Goal: Navigation & Orientation: Find specific page/section

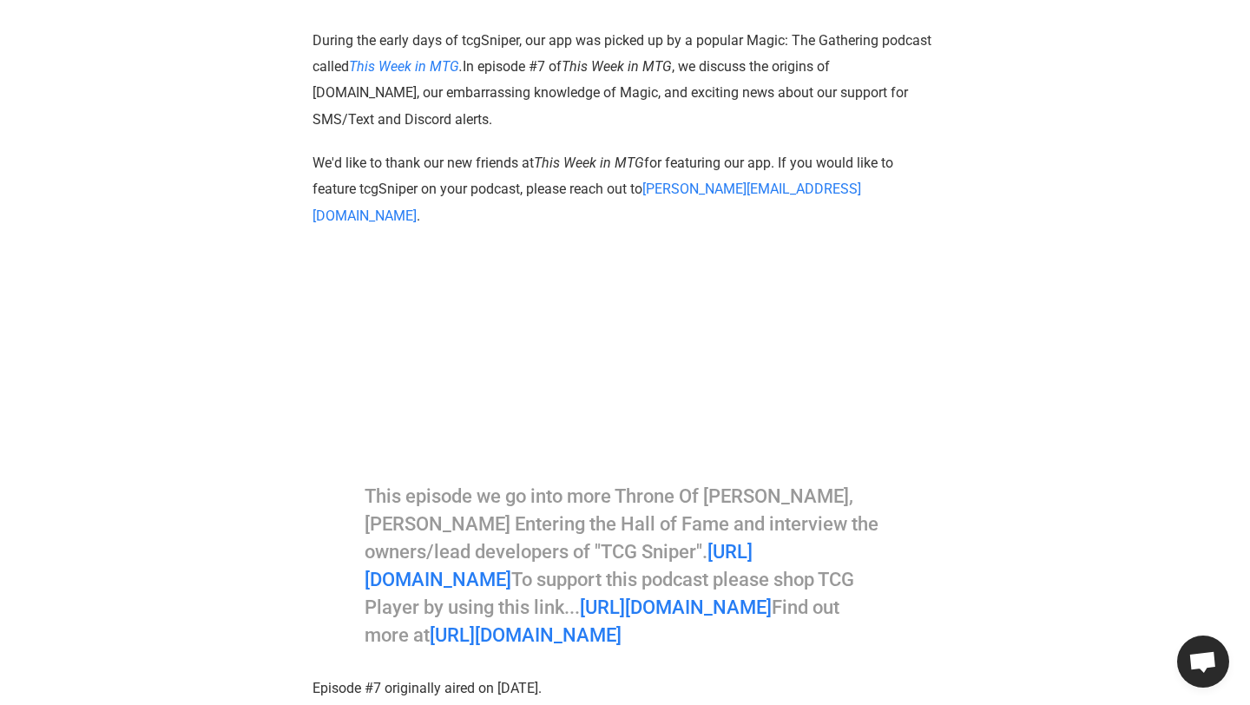
scroll to position [779, 0]
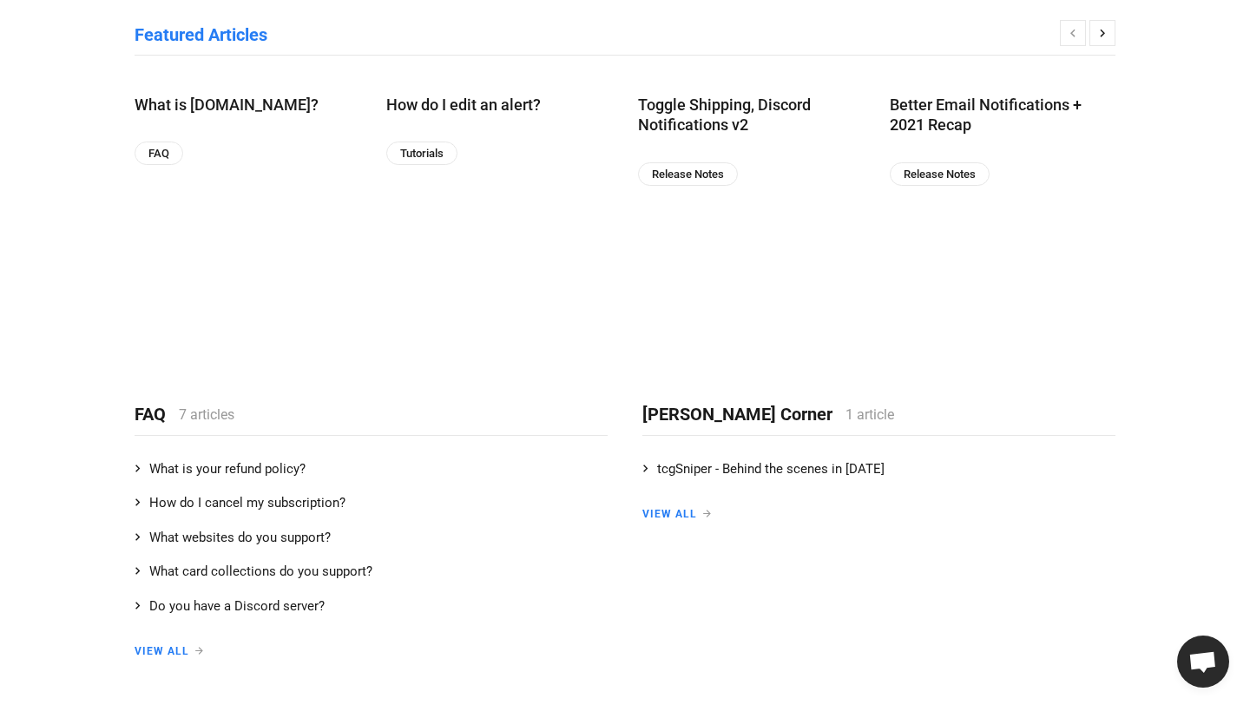
scroll to position [547, 0]
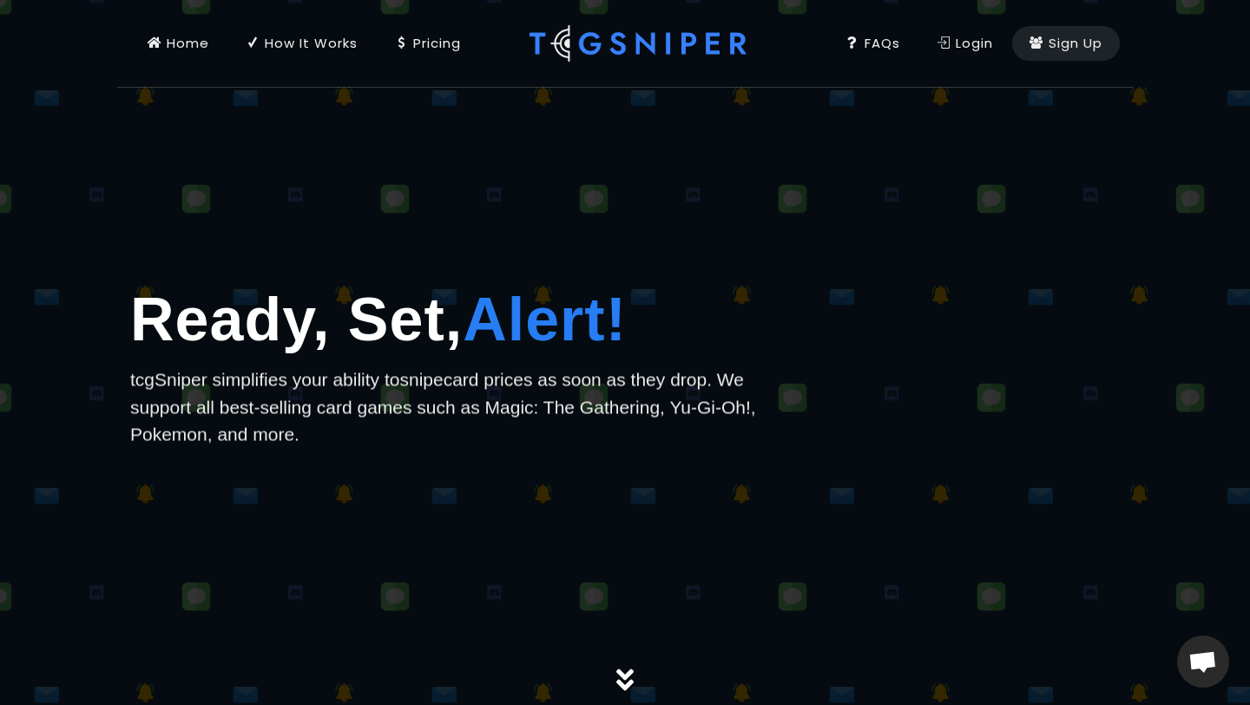
click at [421, 46] on div "Pricing" at bounding box center [427, 43] width 67 height 19
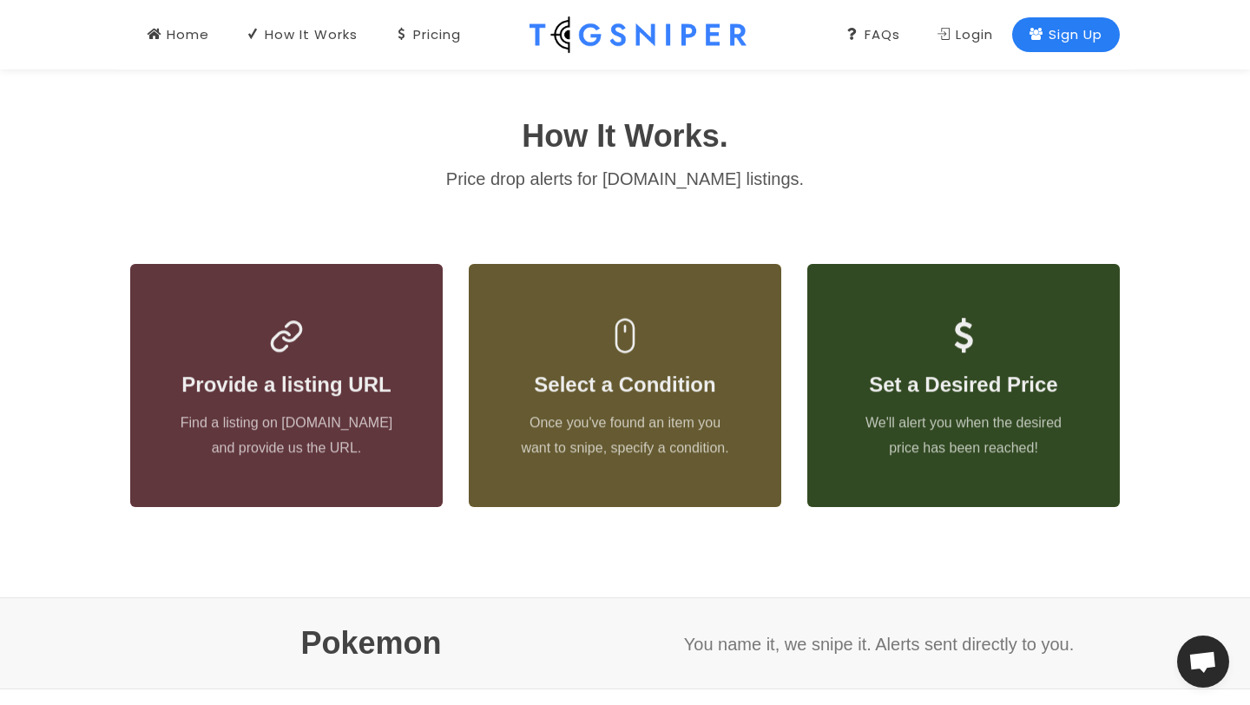
scroll to position [666, 0]
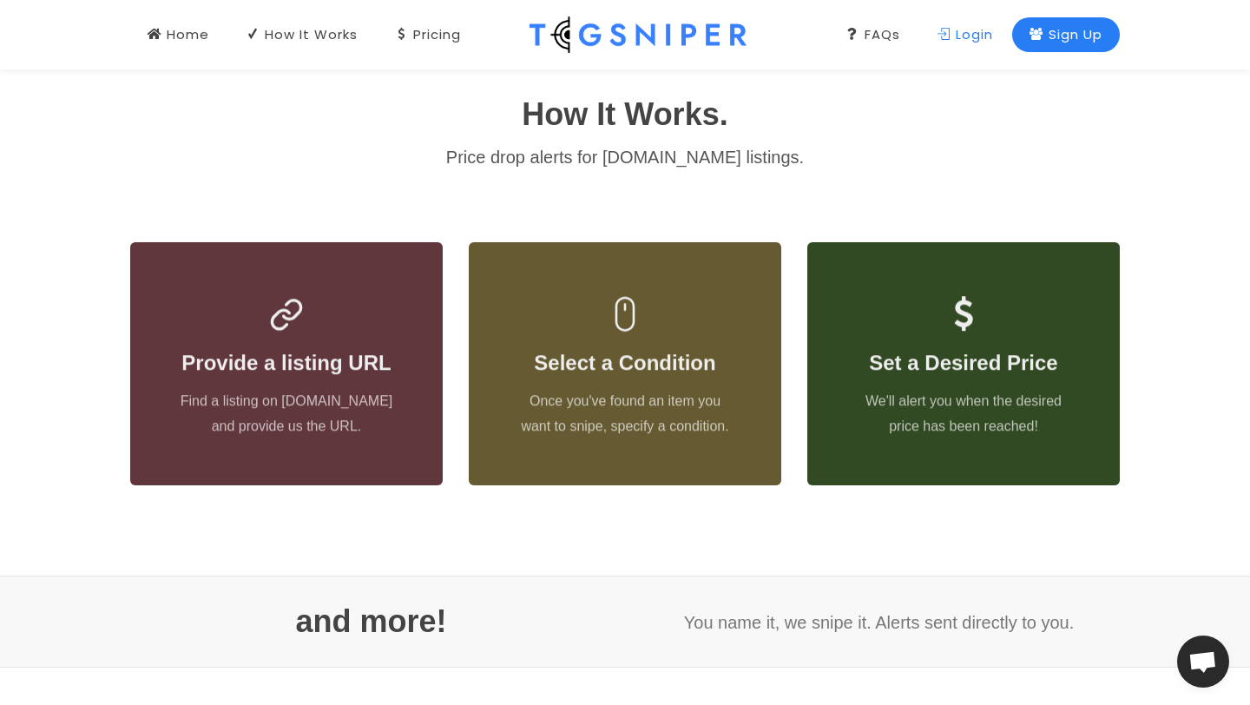
click at [984, 41] on div "Login" at bounding box center [965, 34] width 56 height 19
